Goal: Transaction & Acquisition: Purchase product/service

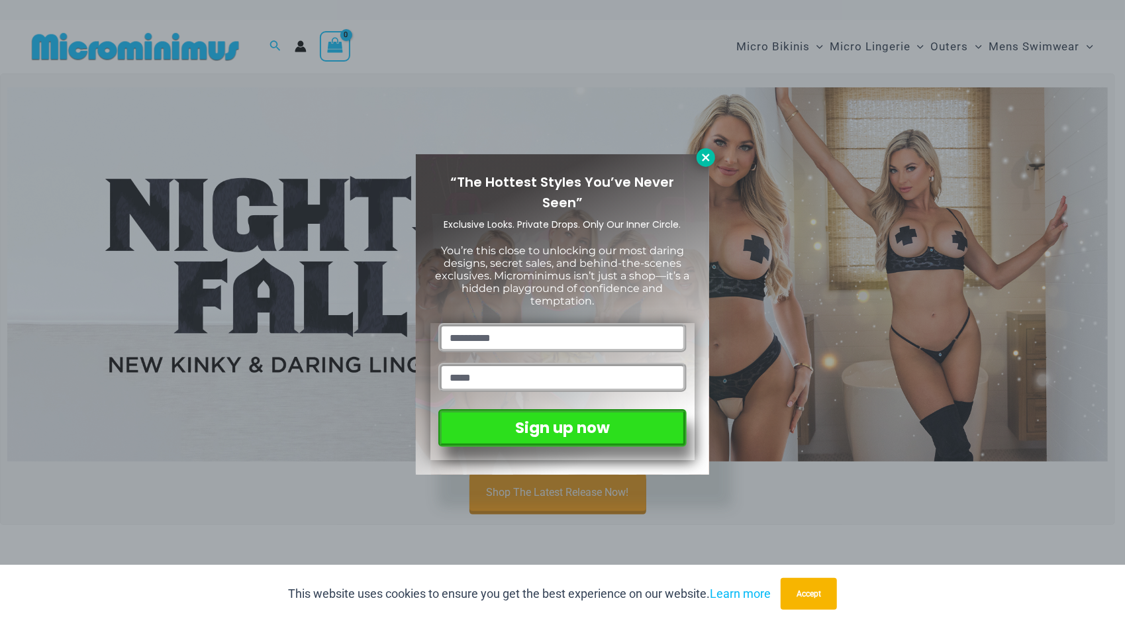
click at [712, 156] on button at bounding box center [705, 157] width 19 height 19
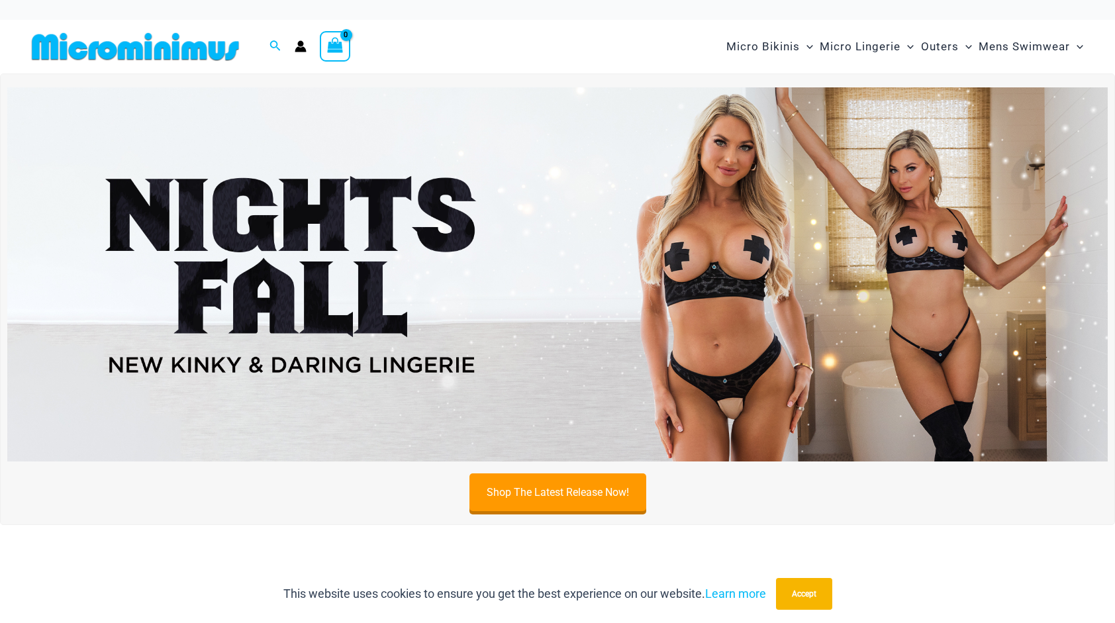
click at [571, 242] on img at bounding box center [557, 274] width 1100 height 374
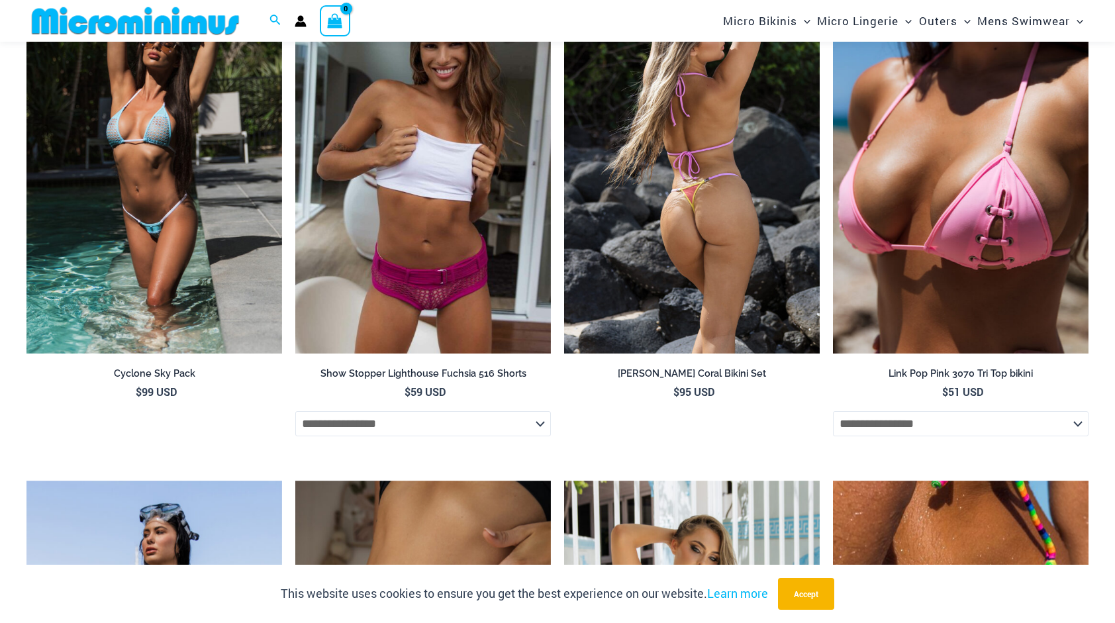
scroll to position [2839, 0]
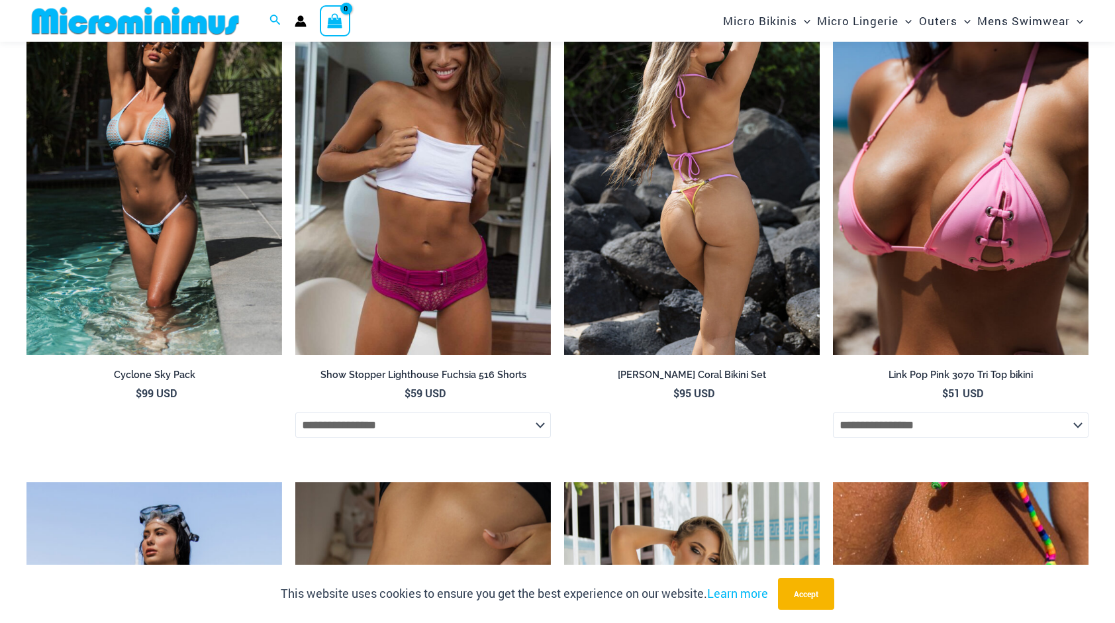
click at [708, 220] on img at bounding box center [692, 163] width 256 height 383
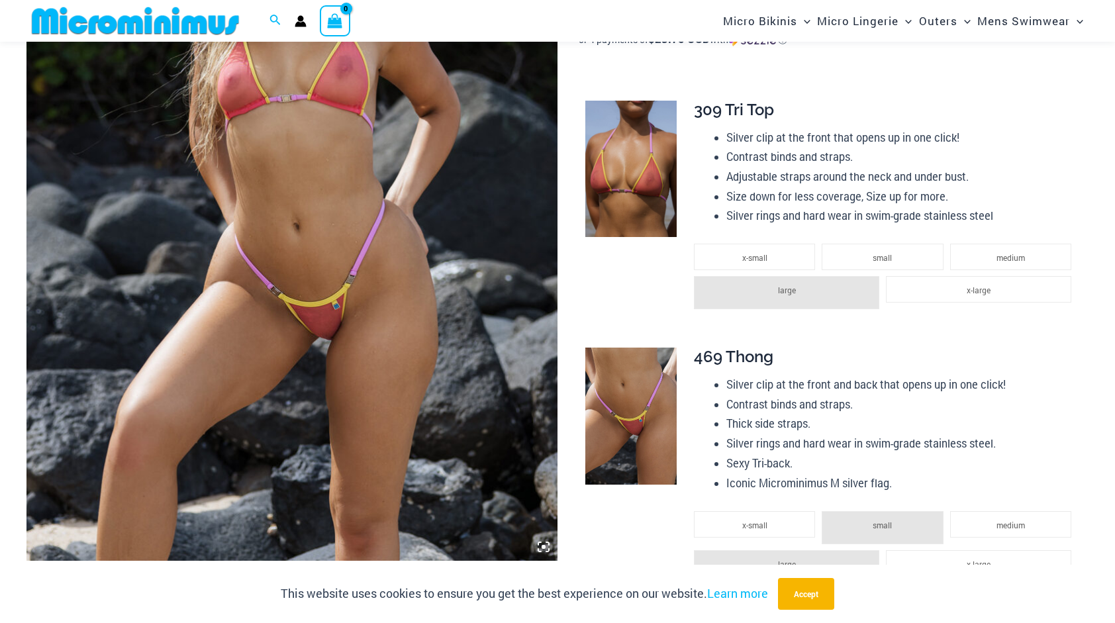
scroll to position [352, 0]
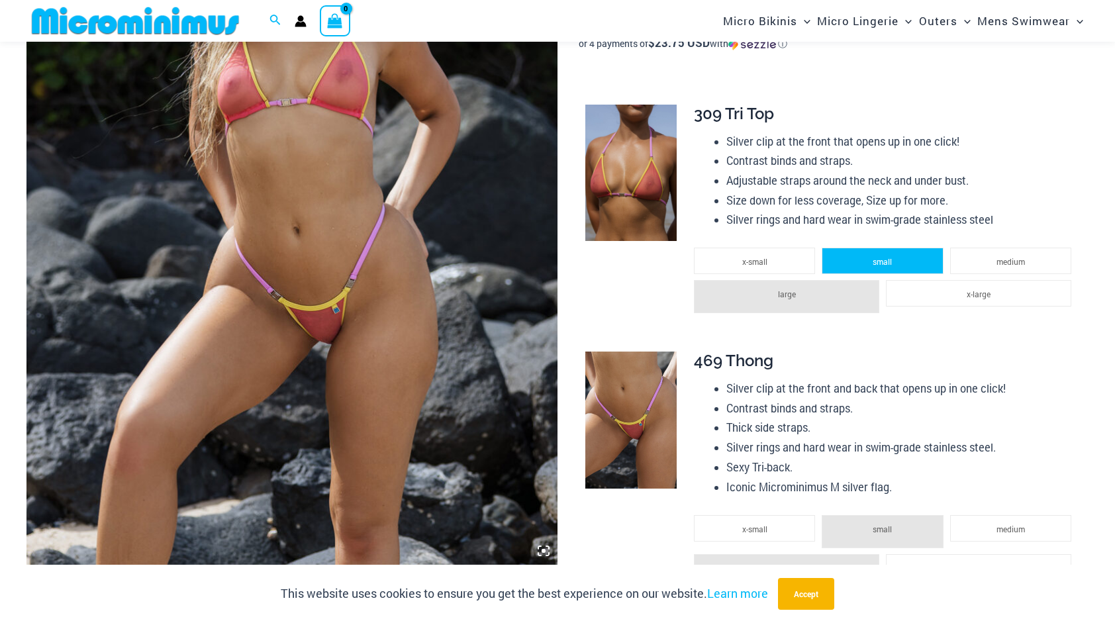
click at [894, 266] on li "small" at bounding box center [882, 261] width 121 height 26
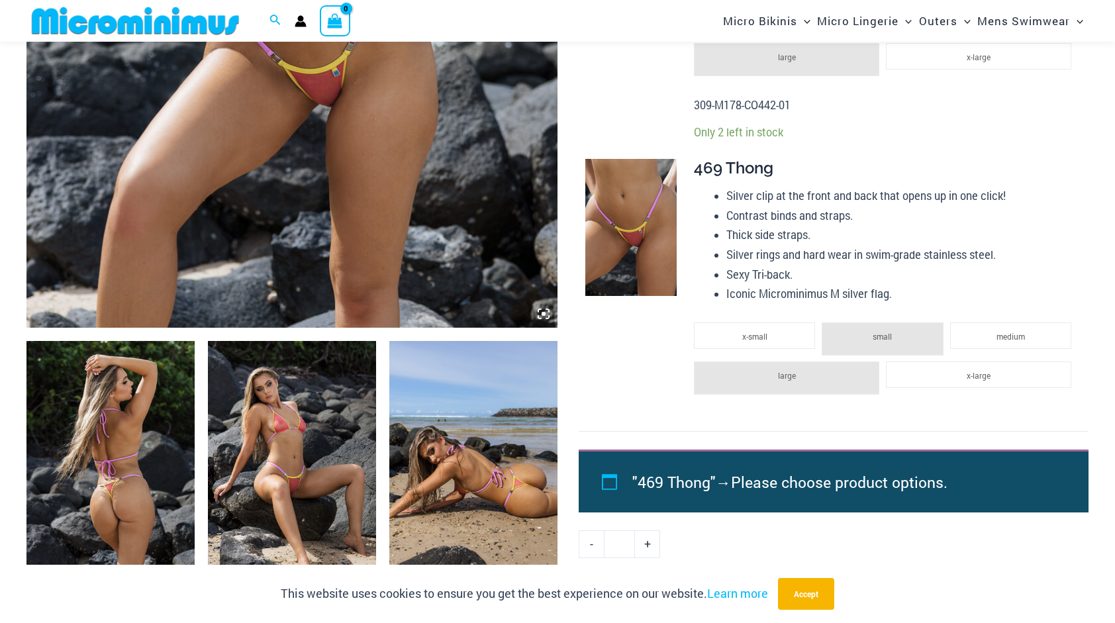
scroll to position [374, 0]
